Goal: Task Accomplishment & Management: Manage account settings

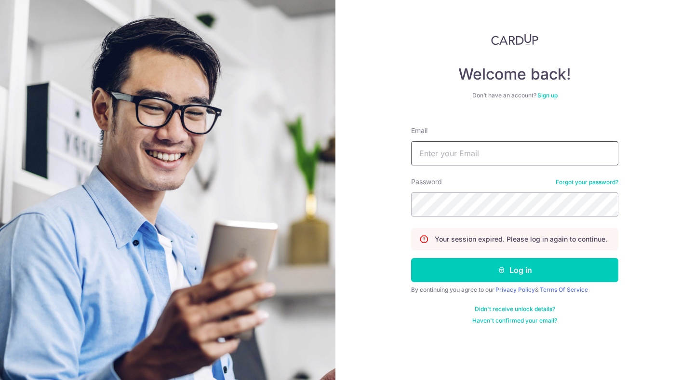
type input "[EMAIL_ADDRESS][DOMAIN_NAME]"
click at [411, 258] on button "Log in" at bounding box center [514, 270] width 207 height 24
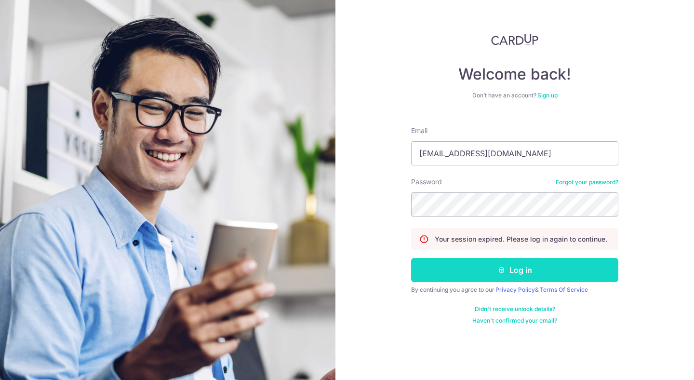
click at [522, 267] on button "Log in" at bounding box center [514, 270] width 207 height 24
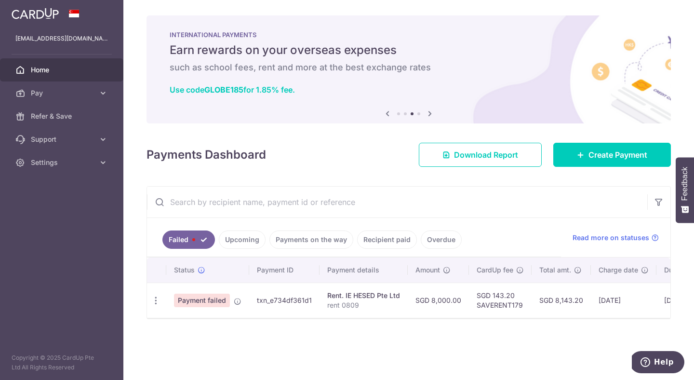
click at [200, 301] on span "Payment failed" at bounding box center [202, 299] width 56 height 13
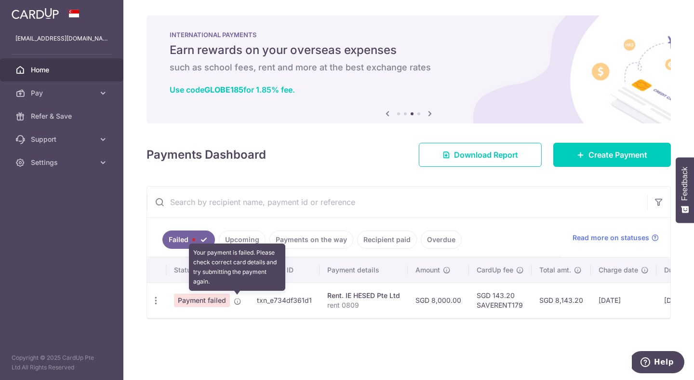
click at [234, 301] on icon at bounding box center [238, 301] width 8 height 8
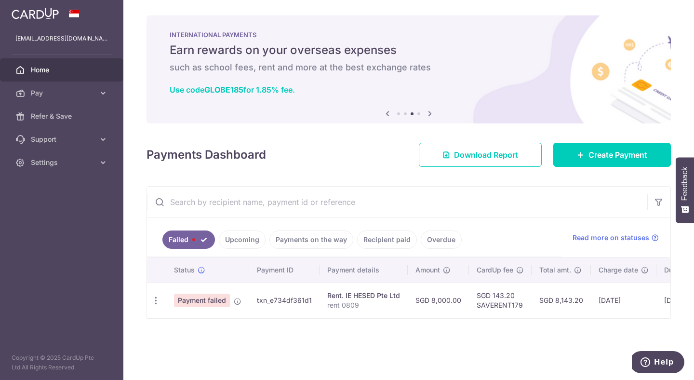
click at [203, 302] on span "Payment failed" at bounding box center [202, 299] width 56 height 13
click at [202, 302] on span "Payment failed" at bounding box center [202, 299] width 56 height 13
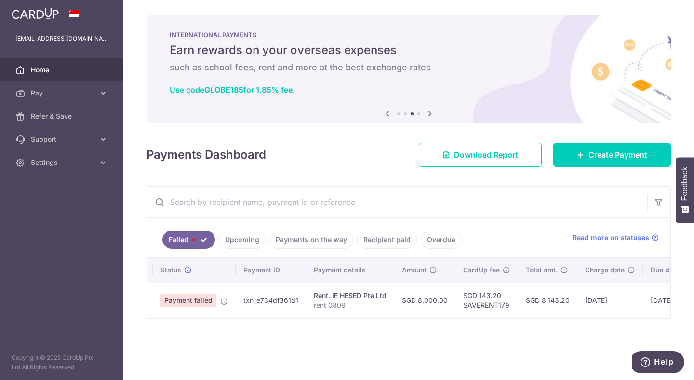
click at [480, 285] on td "SGD 143.20 SAVERENT179" at bounding box center [486, 299] width 63 height 35
click at [484, 302] on td "SGD 143.20 SAVERENT179" at bounding box center [486, 299] width 63 height 35
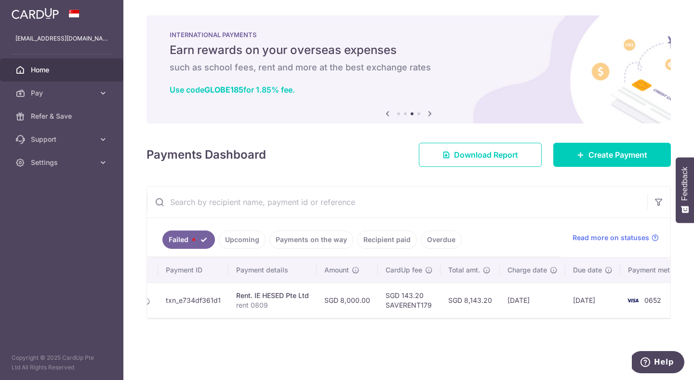
scroll to position [0, 107]
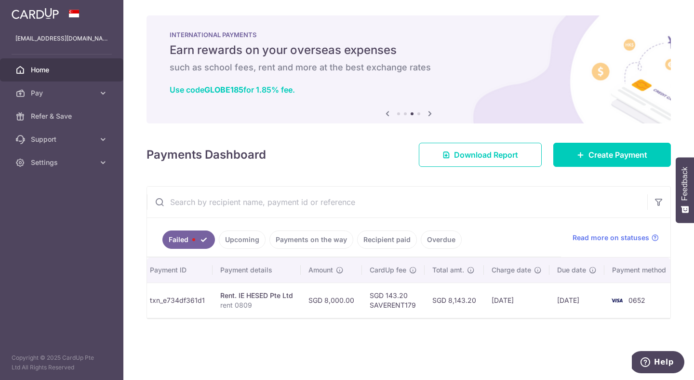
click at [487, 302] on td "30/09/2025" at bounding box center [517, 299] width 66 height 35
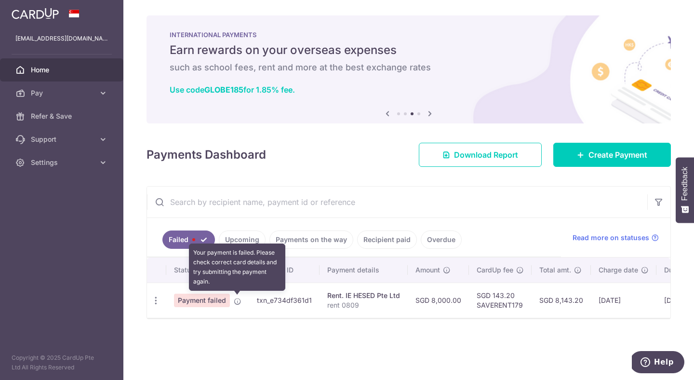
click at [238, 301] on icon at bounding box center [238, 301] width 8 height 8
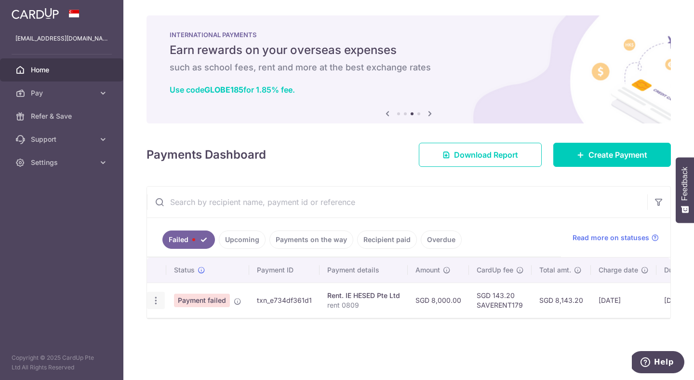
click at [158, 300] on icon "button" at bounding box center [156, 300] width 10 height 10
click at [219, 329] on span "Update payment" at bounding box center [207, 327] width 66 height 12
radio input "true"
type input "8,000.00"
type input "rent 0809"
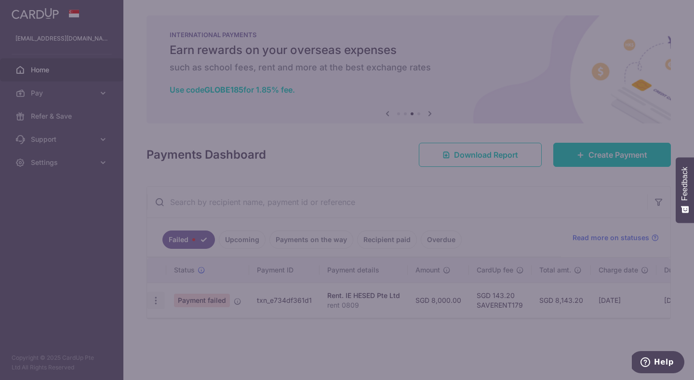
type input "SAVERENT179"
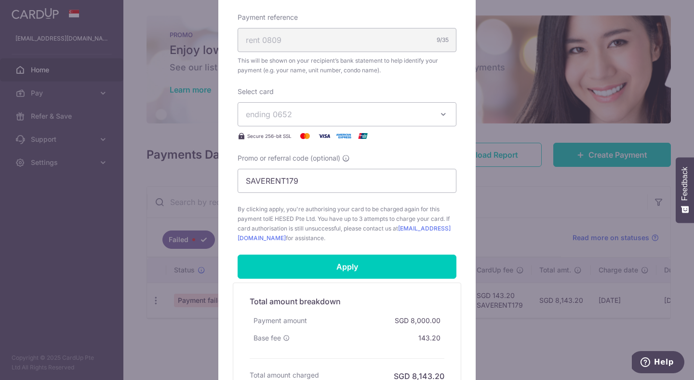
scroll to position [347, 0]
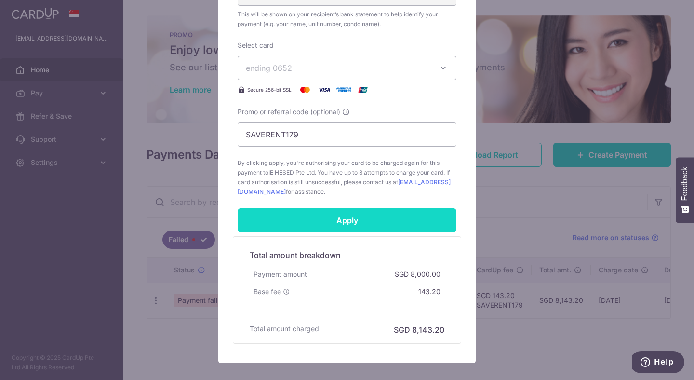
click at [390, 223] on input "Apply" at bounding box center [347, 220] width 219 height 24
